Goal: Task Accomplishment & Management: Use online tool/utility

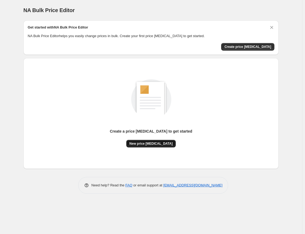
click at [159, 143] on span "New price [MEDICAL_DATA]" at bounding box center [151, 144] width 43 height 4
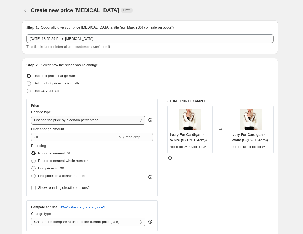
click at [69, 121] on select "Change the price to a certain amount Change the price by a certain amount Chang…" at bounding box center [88, 120] width 114 height 9
select select "to"
click at [32, 116] on select "Change the price to a certain amount Change the price by a certain amount Chang…" at bounding box center [88, 120] width 114 height 9
type input "80.00"
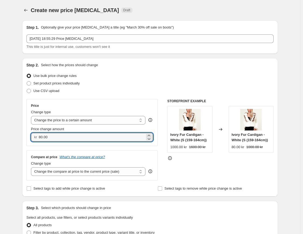
drag, startPoint x: 59, startPoint y: 138, endPoint x: 37, endPoint y: 136, distance: 22.4
click at [37, 136] on div "kr 80.00" at bounding box center [92, 137] width 122 height 9
type input "0.00"
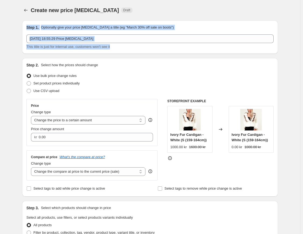
drag, startPoint x: 28, startPoint y: 27, endPoint x: 122, endPoint y: 53, distance: 97.0
click at [122, 53] on div "Step 1. Optionally give your price [MEDICAL_DATA] a title (eg "March 30% off sa…" at bounding box center [150, 36] width 256 height 33
drag, startPoint x: 120, startPoint y: 49, endPoint x: 23, endPoint y: 27, distance: 99.2
click at [23, 27] on div "Step 1. Optionally give your price [MEDICAL_DATA] a title (eg "March 30% off sa…" at bounding box center [150, 36] width 256 height 33
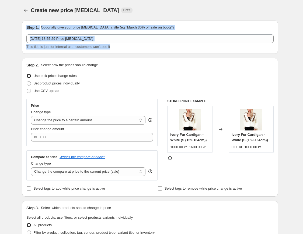
click at [23, 27] on div "Step 1. Optionally give your price [MEDICAL_DATA] a title (eg "March 30% off sa…" at bounding box center [150, 36] width 256 height 33
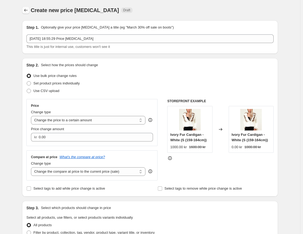
click at [28, 10] on icon "Price change jobs" at bounding box center [25, 10] width 5 height 5
